Goal: Find contact information

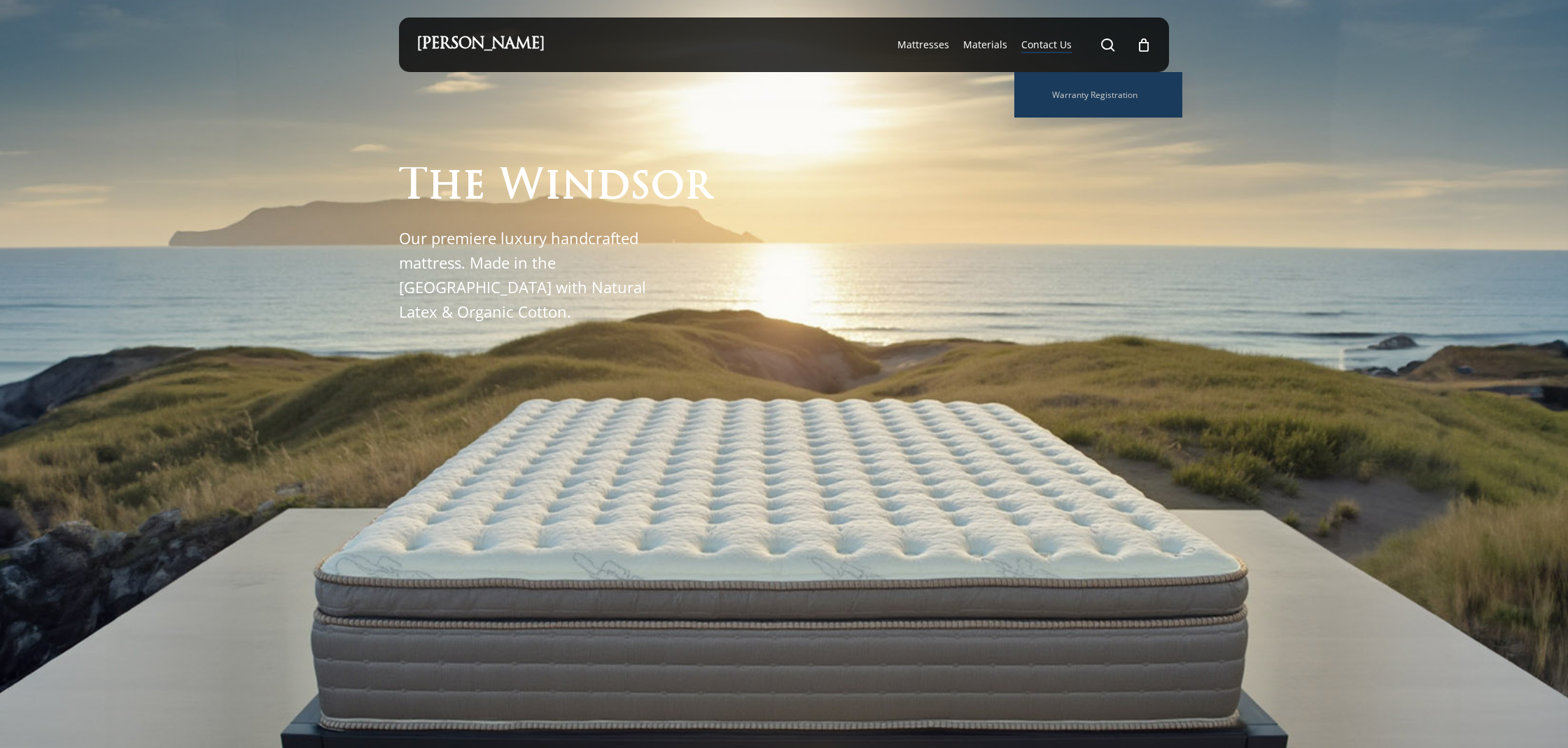
click at [1040, 39] on span "Contact Us" at bounding box center [1046, 44] width 50 height 13
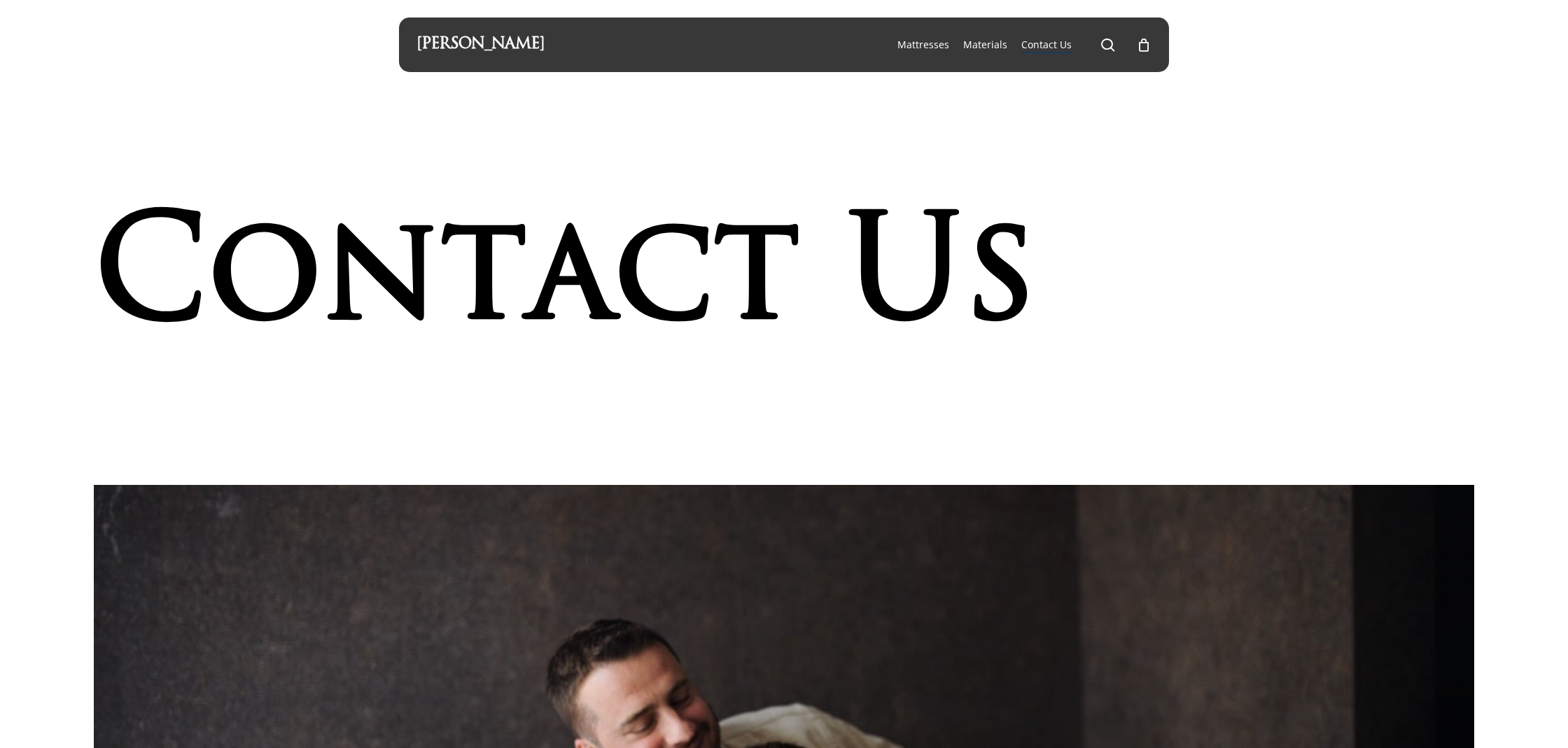
click at [1112, 283] on h1 "C o n t a c t U s" at bounding box center [611, 282] width 1035 height 169
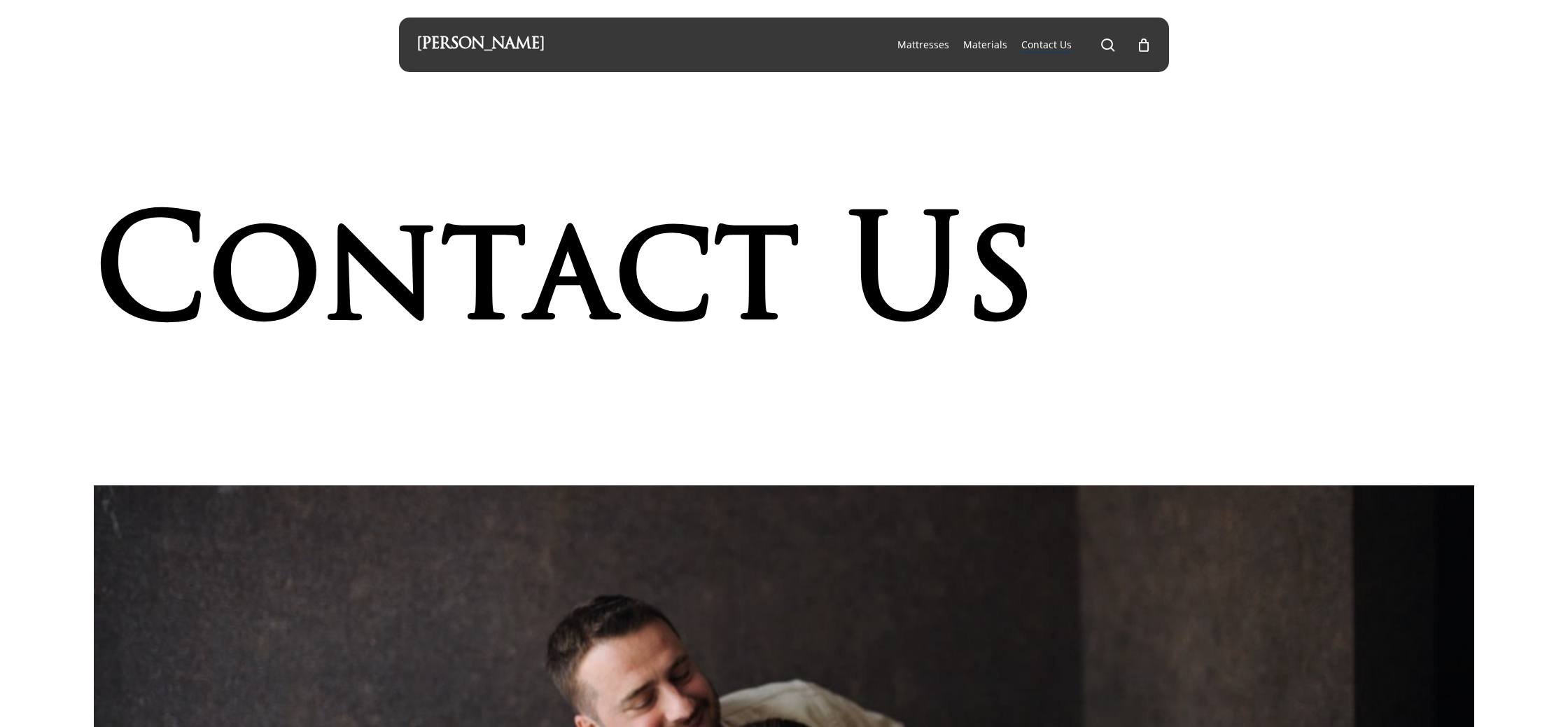
click at [463, 49] on link "[PERSON_NAME]" at bounding box center [480, 45] width 128 height 15
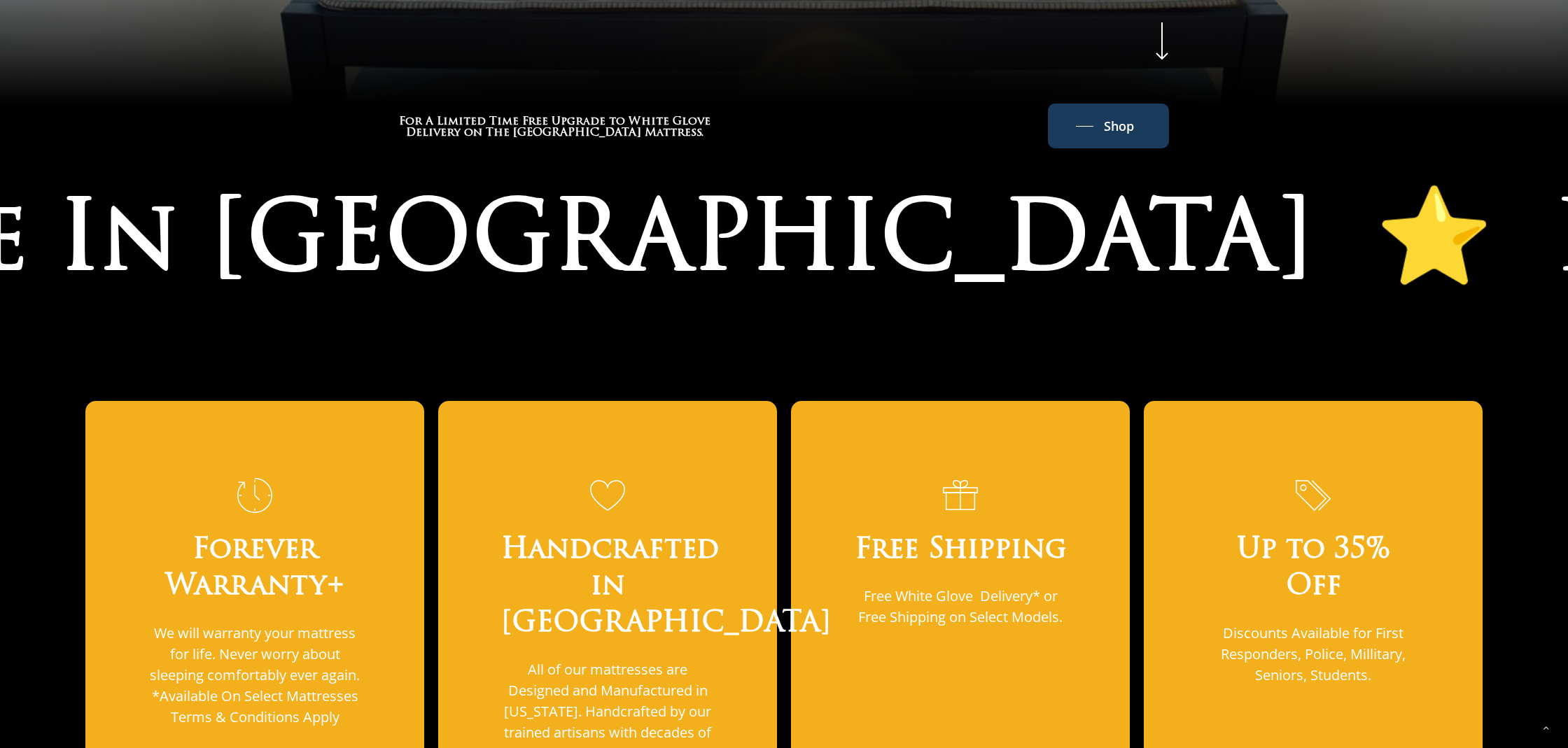
scroll to position [790, 0]
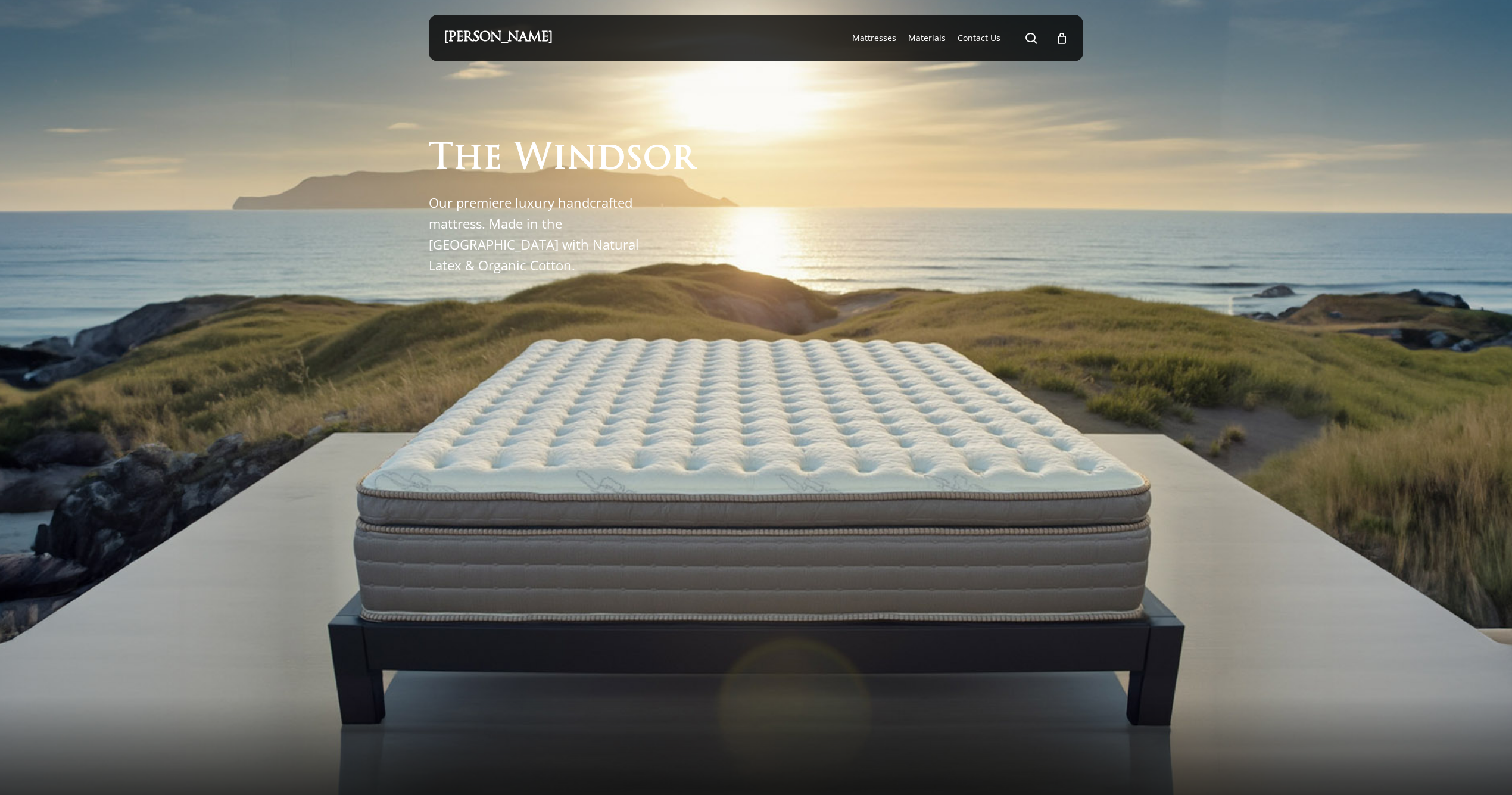
click at [367, 289] on div at bounding box center [756, 425] width 1512 height 850
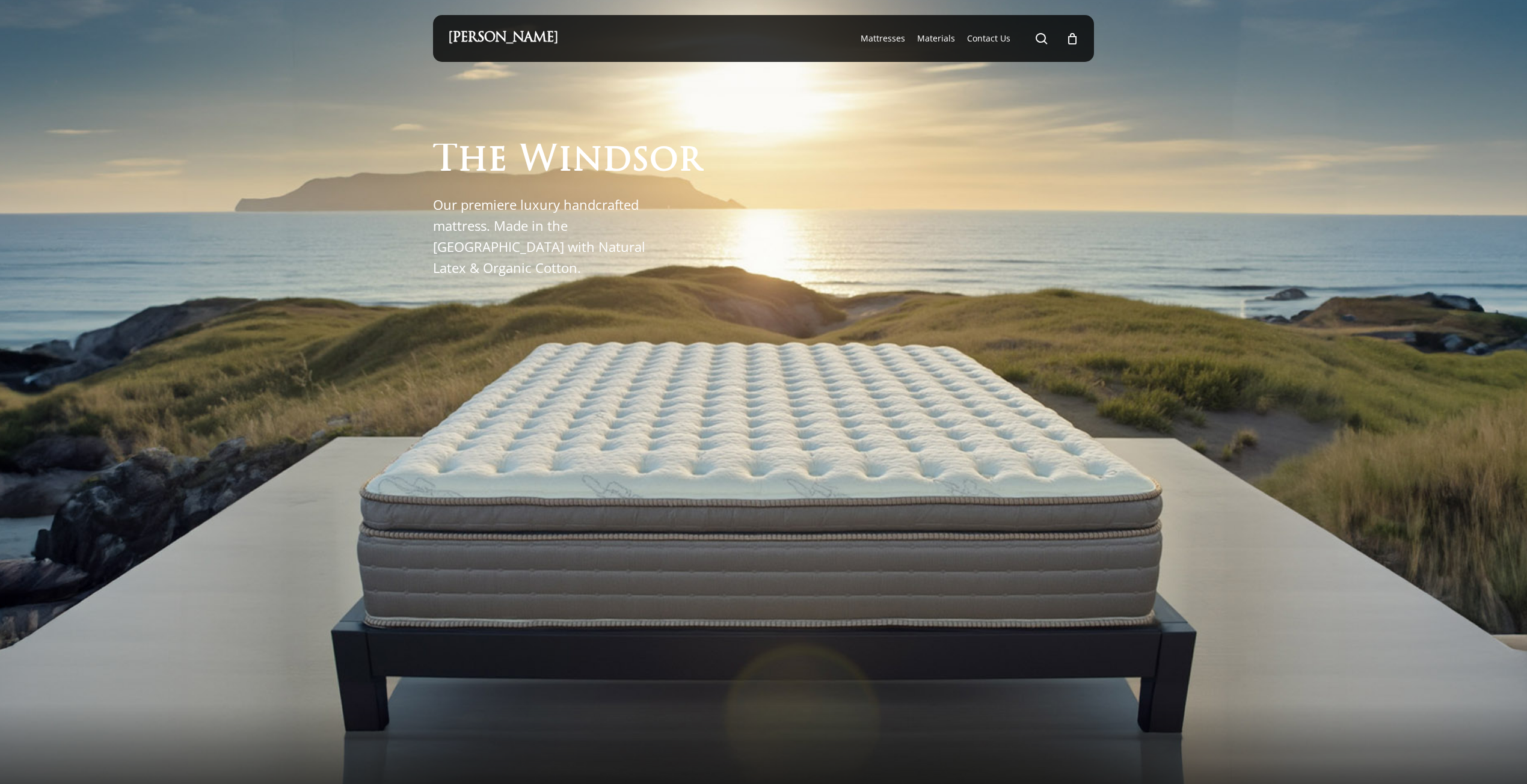
click at [626, 43] on div "Maxim Mattress search 0 Menu Mattresses The Windsor Mattress Glacier Silk Pro M…" at bounding box center [764, 38] width 632 height 47
click at [502, 38] on link "[PERSON_NAME]" at bounding box center [503, 38] width 110 height 13
click at [984, 37] on span "Contact Us" at bounding box center [988, 38] width 43 height 11
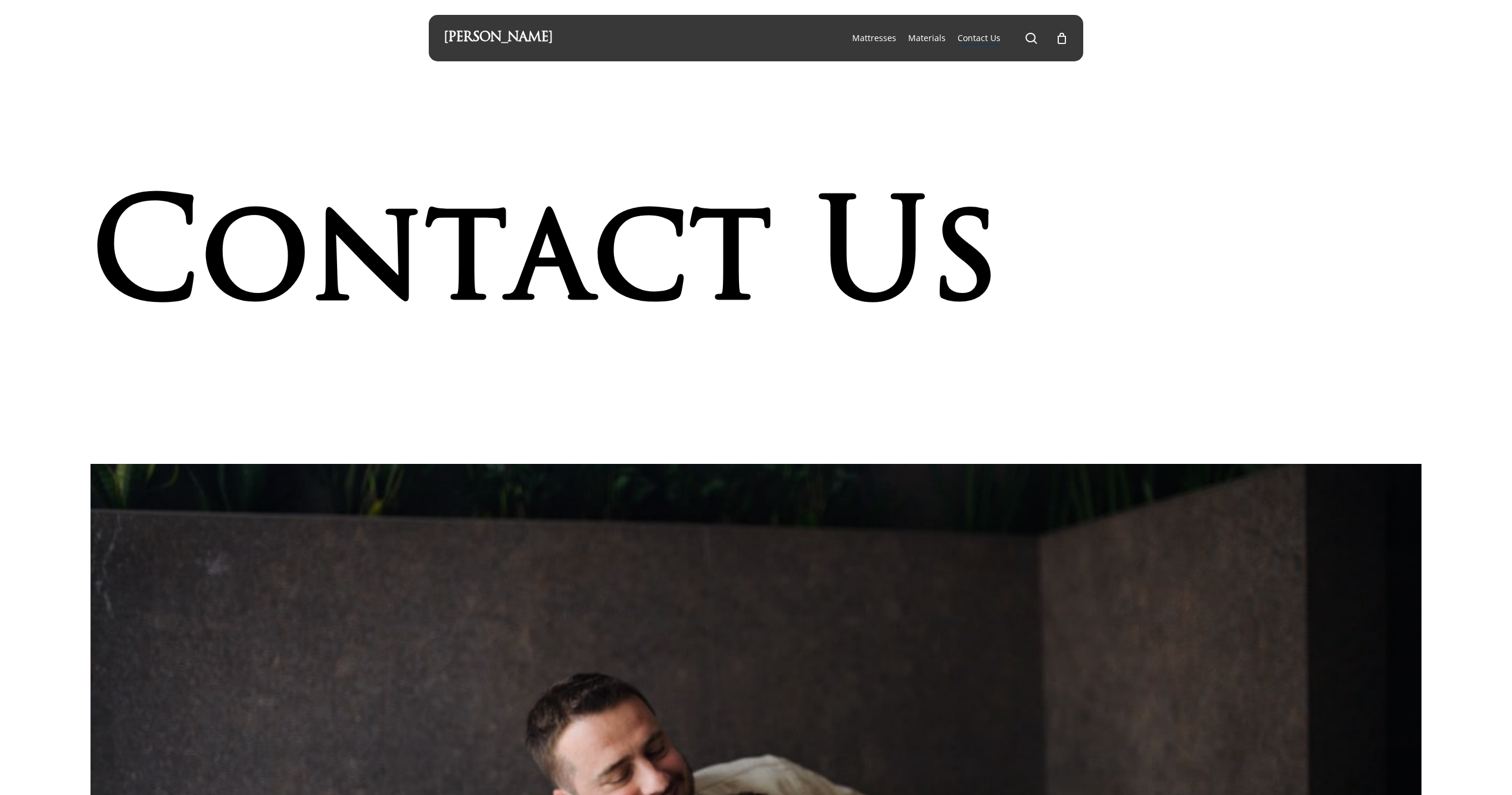
click at [327, 342] on span "n" at bounding box center [367, 263] width 114 height 163
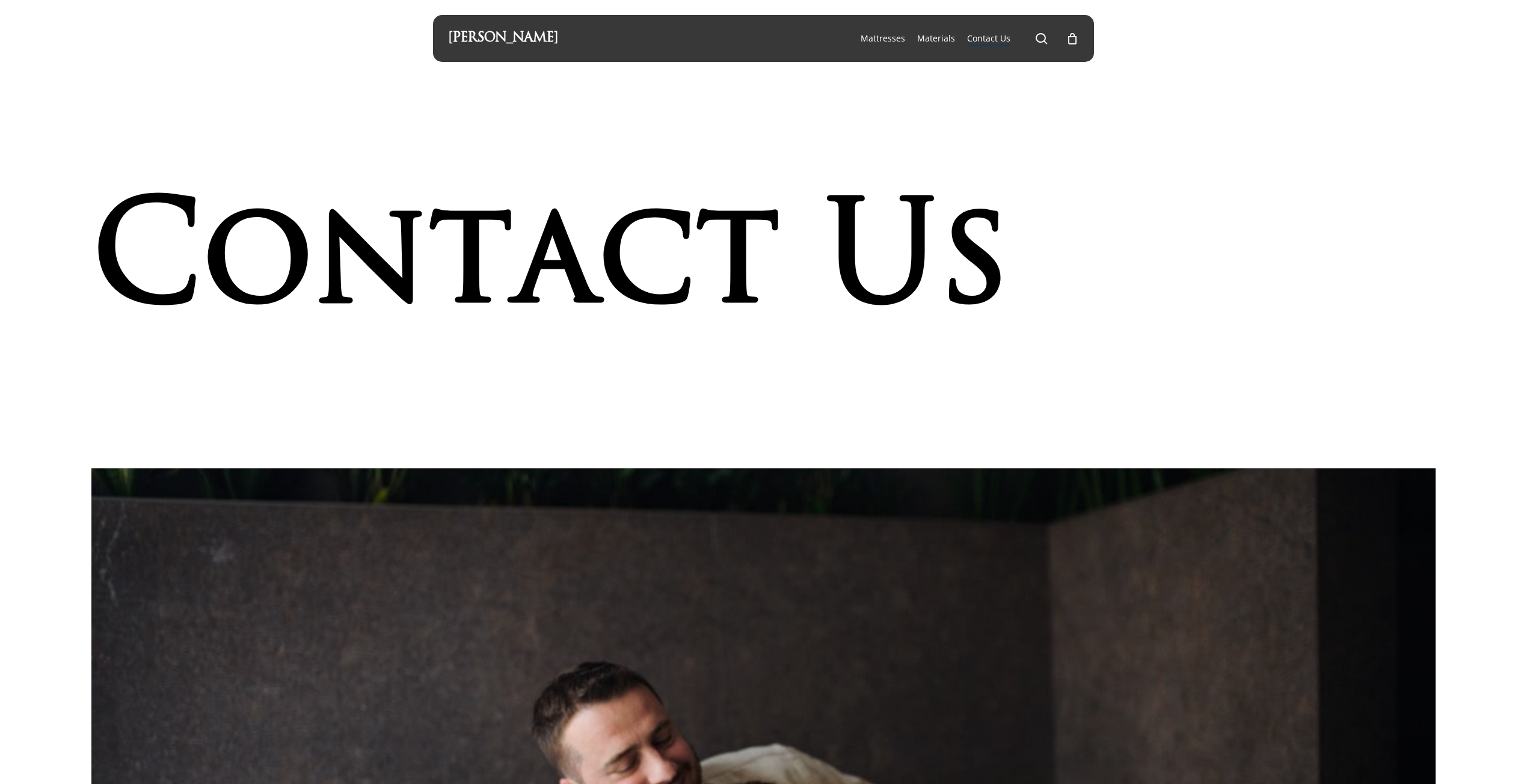
click at [469, 41] on link "[PERSON_NAME]" at bounding box center [503, 38] width 110 height 13
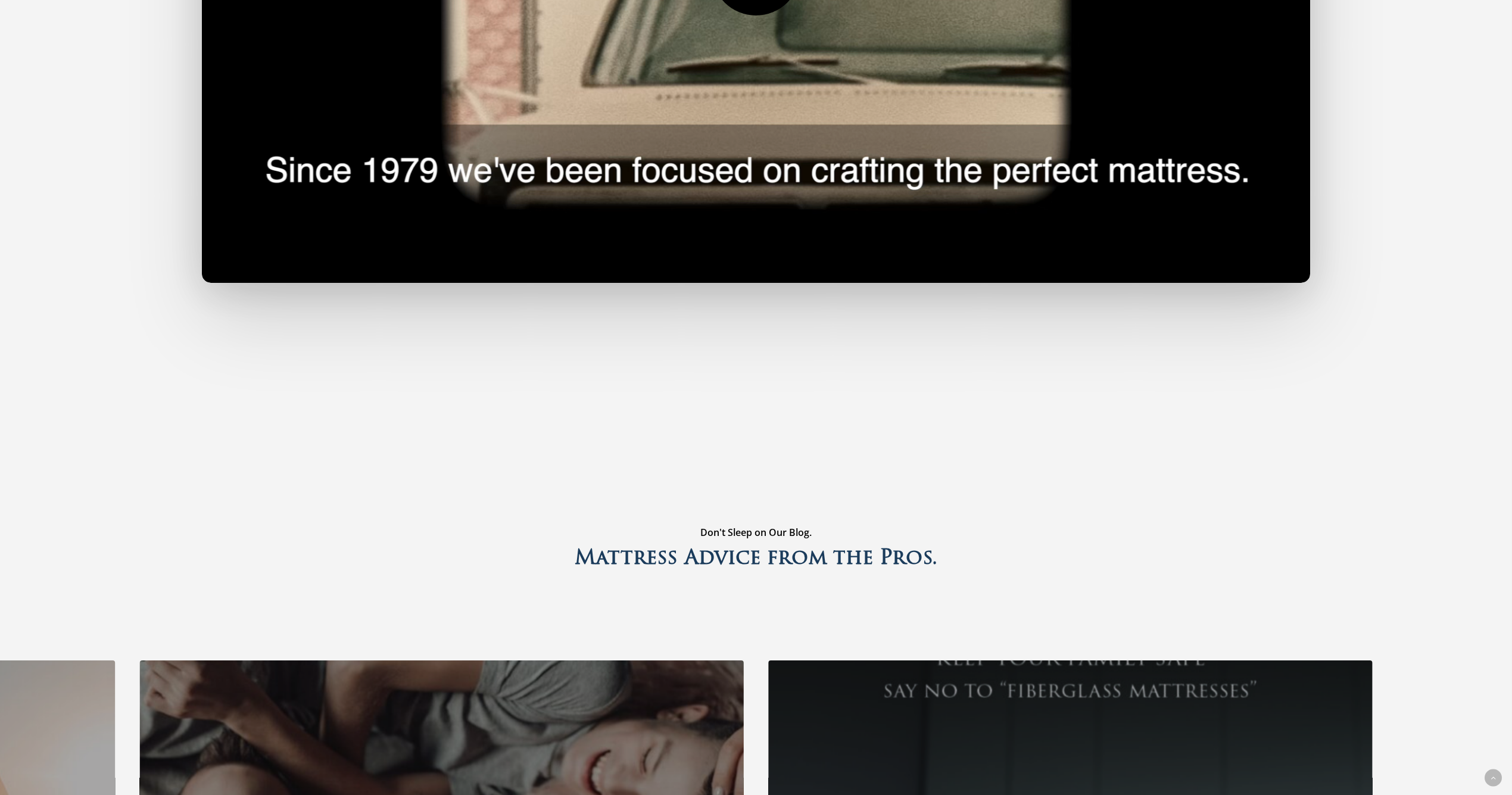
scroll to position [3681, 0]
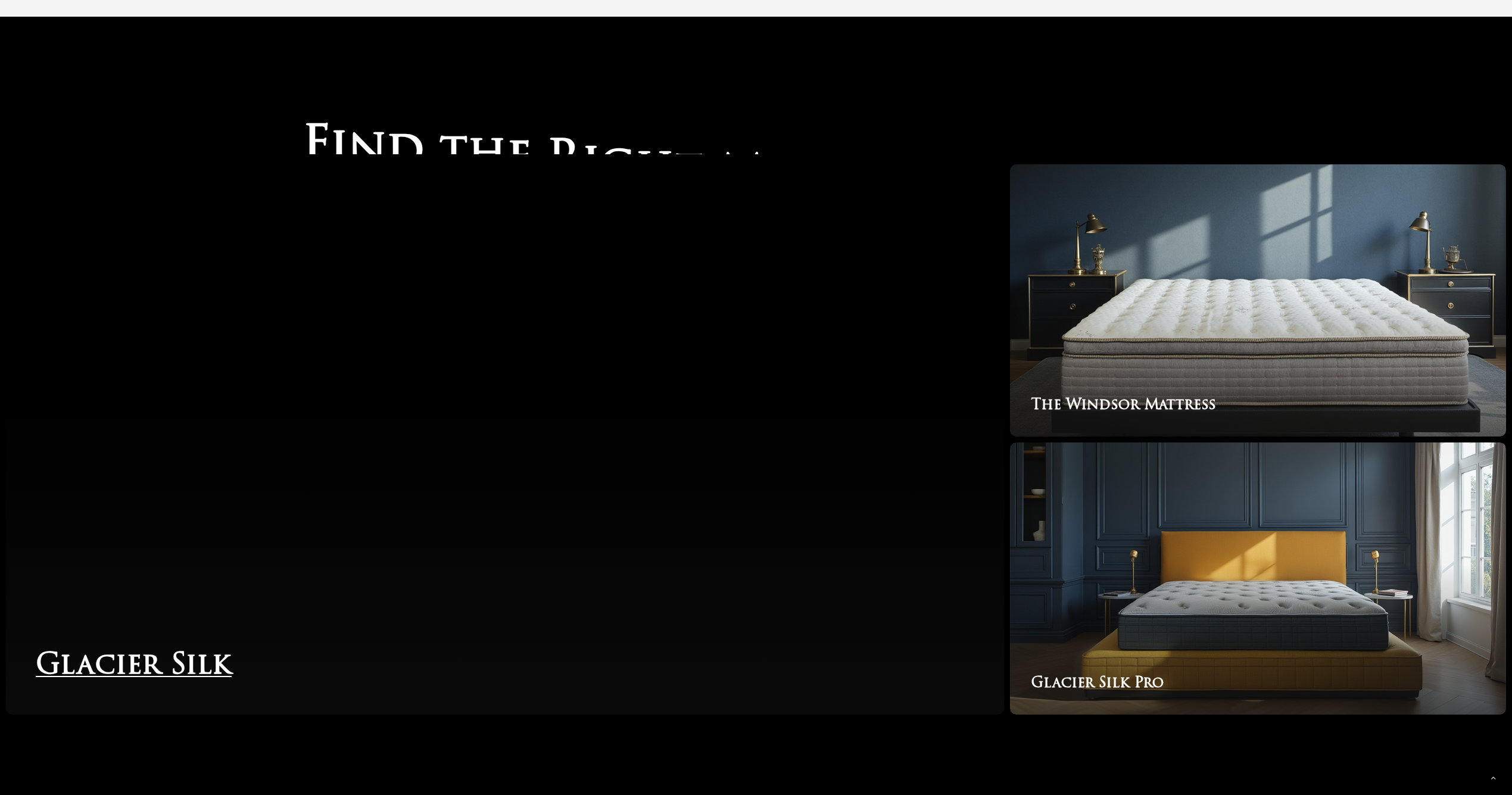
scroll to position [2219, 0]
